Goal: Information Seeking & Learning: Learn about a topic

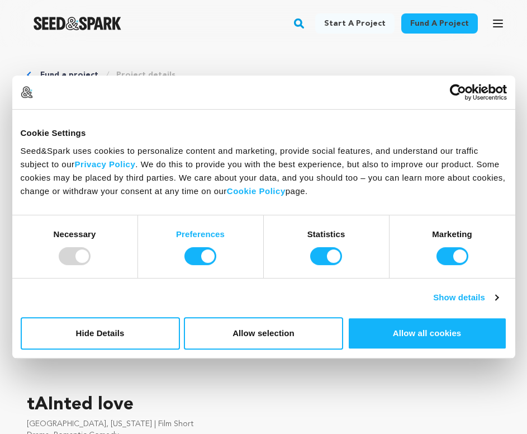
click at [193, 234] on strong "Preferences" at bounding box center [200, 234] width 49 height 10
click at [193, 247] on input "Preferences" at bounding box center [201, 256] width 32 height 18
checkbox input "false"
click at [316, 233] on strong "Statistics" at bounding box center [327, 234] width 38 height 10
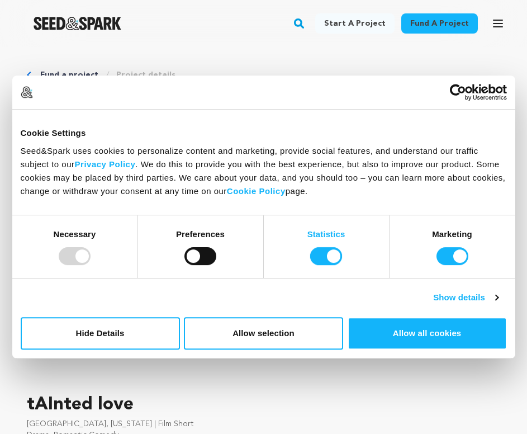
click at [316, 247] on input "Statistics" at bounding box center [326, 256] width 32 height 18
checkbox input "false"
click at [455, 230] on strong "Marketing" at bounding box center [452, 234] width 40 height 10
click at [455, 247] on input "Marketing" at bounding box center [453, 256] width 32 height 18
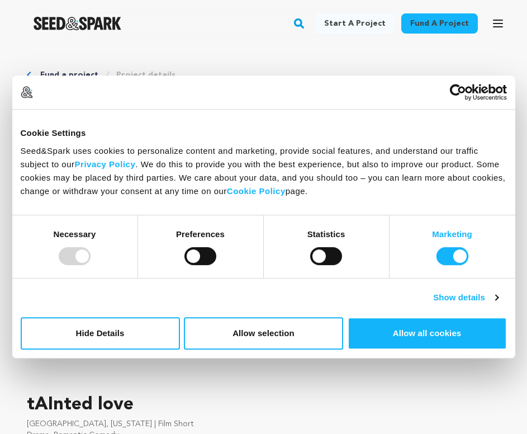
checkbox input "false"
click at [475, 294] on link "Show details" at bounding box center [465, 297] width 65 height 13
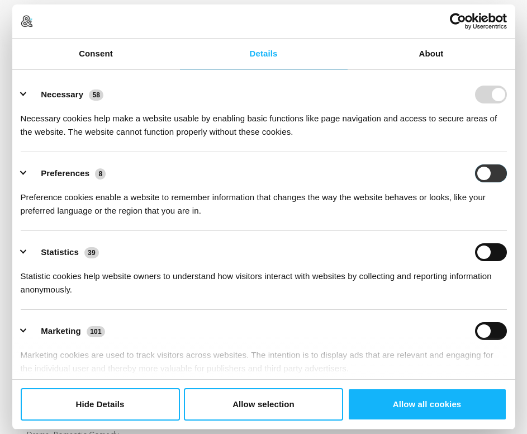
click at [486, 174] on input "Preferences" at bounding box center [491, 173] width 32 height 18
checkbox input "true"
click at [252, 405] on button "Allow selection" at bounding box center [263, 404] width 159 height 32
